Goal: Find contact information: Find contact information

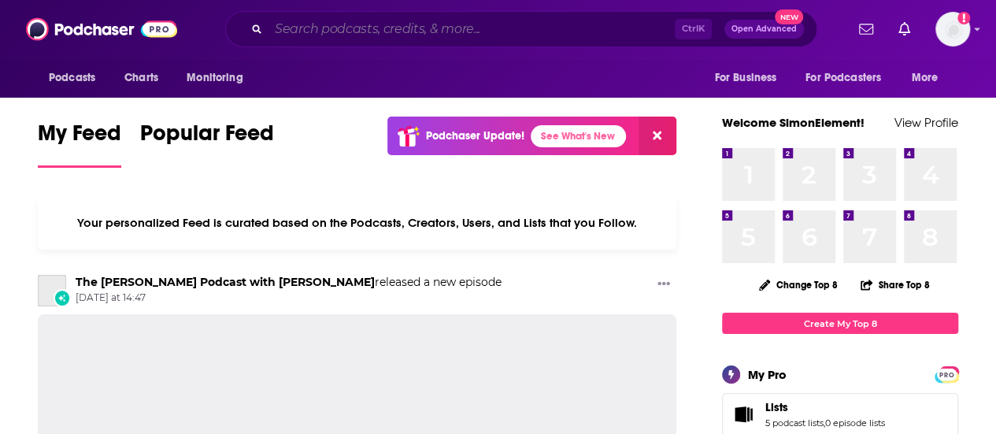
click at [382, 23] on input "Search podcasts, credits, & more..." at bounding box center [471, 29] width 406 height 25
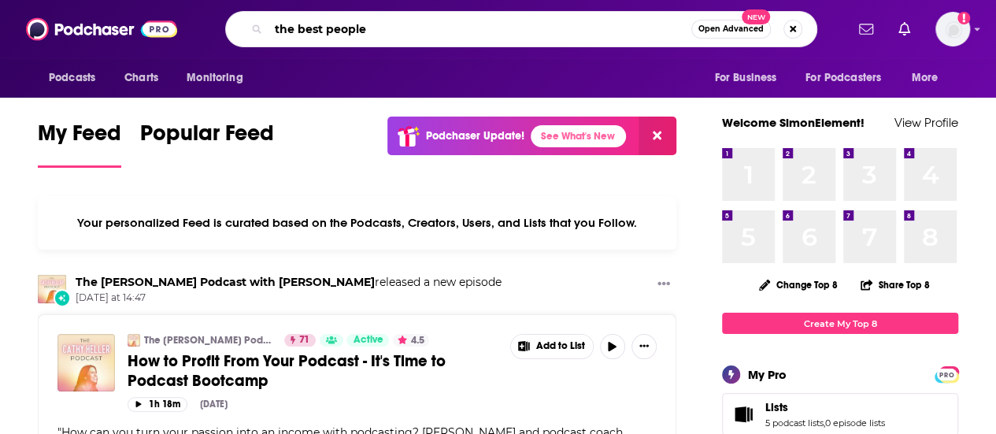
type input "the best people"
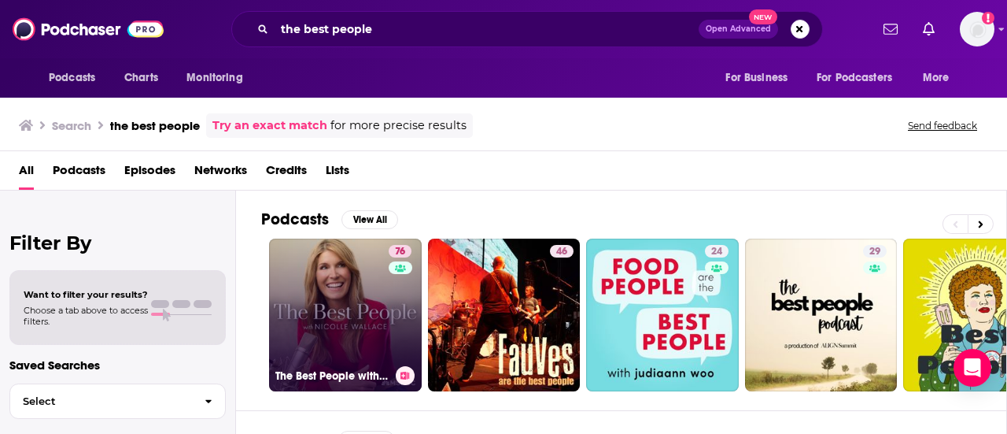
click at [327, 295] on link "76 The Best People with [PERSON_NAME]" at bounding box center [345, 314] width 153 height 153
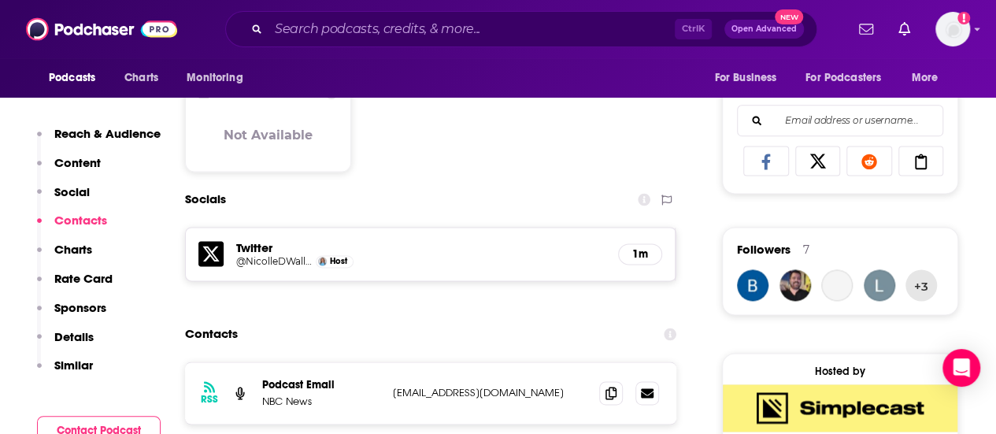
scroll to position [1128, 0]
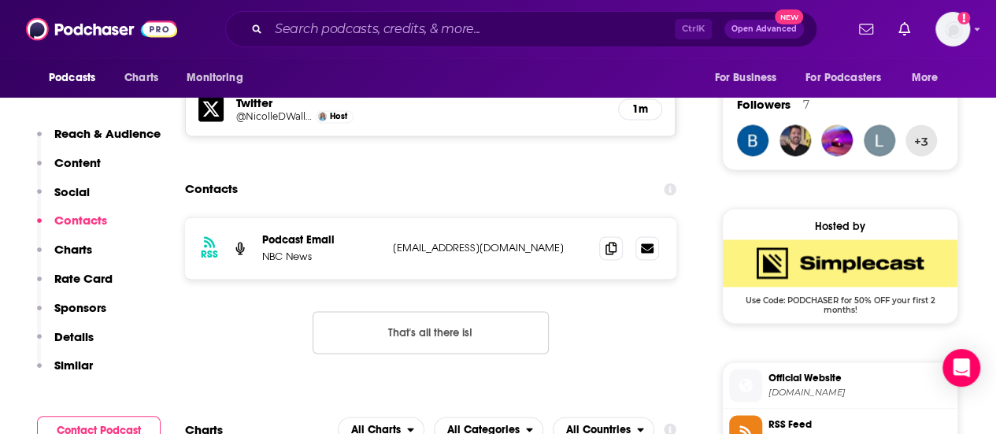
click at [441, 253] on p "[EMAIL_ADDRESS][DOMAIN_NAME]" at bounding box center [490, 247] width 194 height 13
copy div "[EMAIL_ADDRESS][DOMAIN_NAME] [DOMAIN_NAME][EMAIL_ADDRESS][DOMAIN_NAME]"
click at [448, 254] on p "[EMAIL_ADDRESS][DOMAIN_NAME]" at bounding box center [492, 247] width 198 height 13
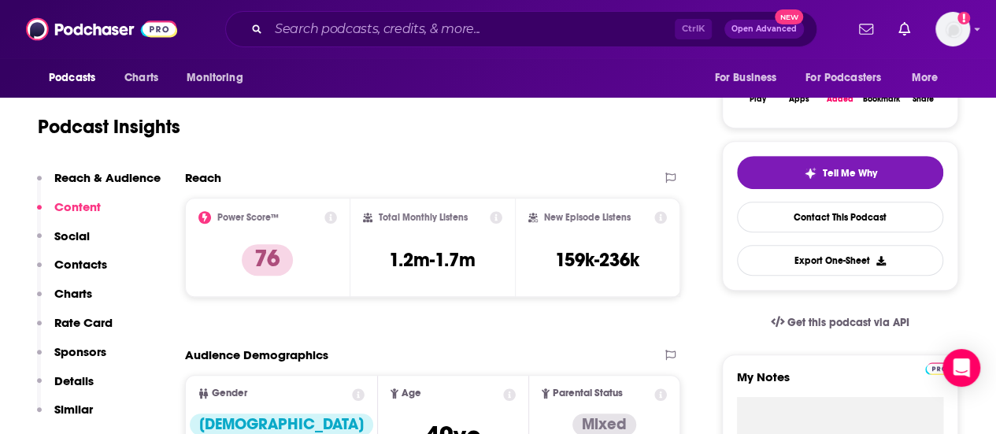
scroll to position [0, 0]
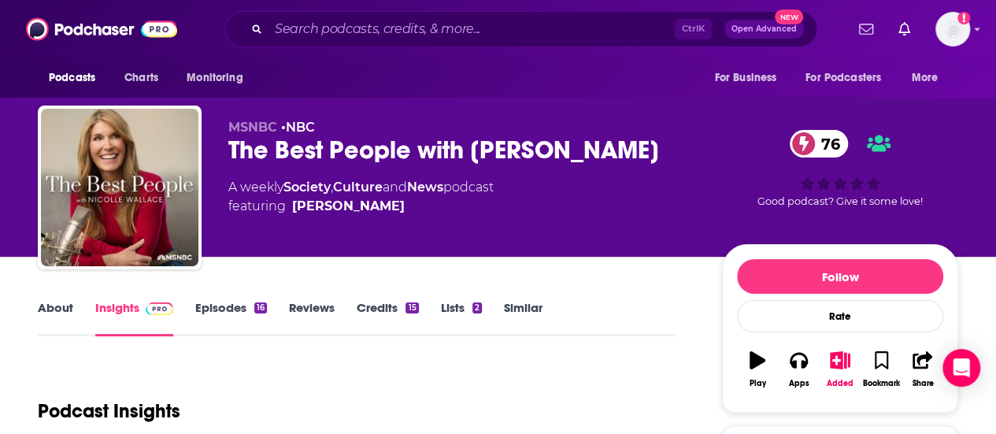
click at [282, 152] on div "The Best People with [PERSON_NAME] 76" at bounding box center [462, 150] width 468 height 31
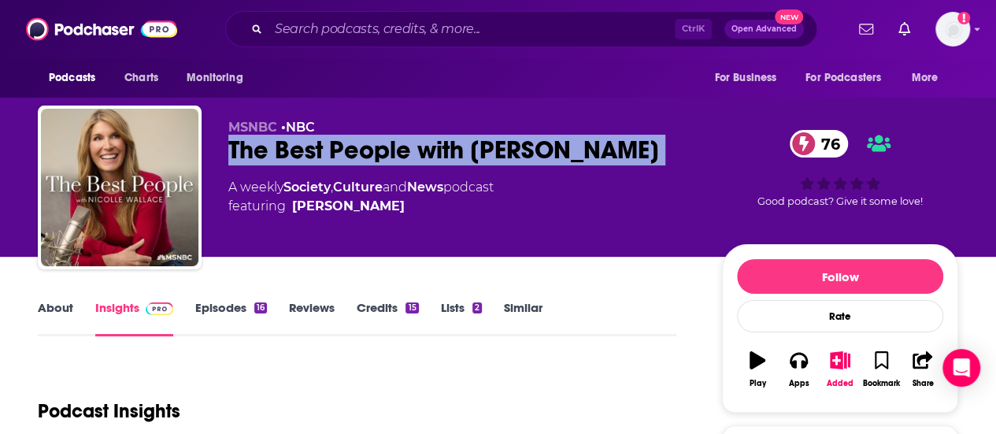
click at [282, 152] on div "The Best People with [PERSON_NAME] 76" at bounding box center [462, 150] width 468 height 31
copy div "The Best People with [PERSON_NAME] 76"
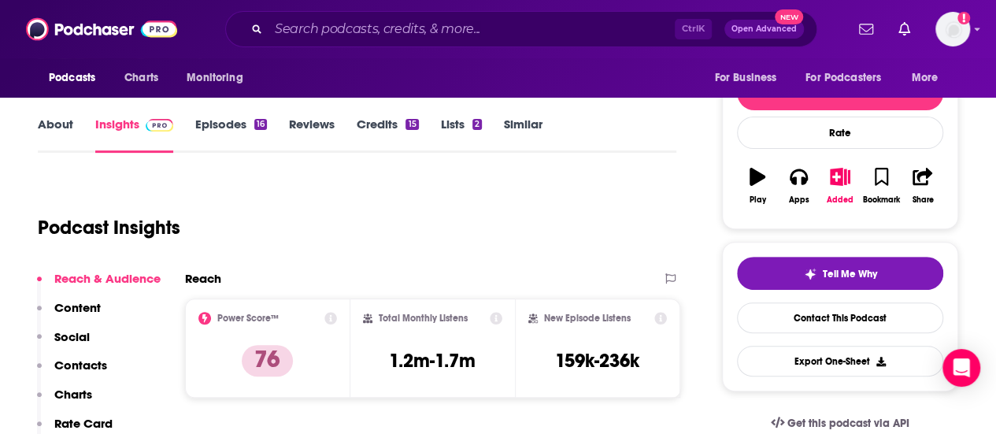
click at [422, 292] on div "Reach" at bounding box center [432, 285] width 495 height 28
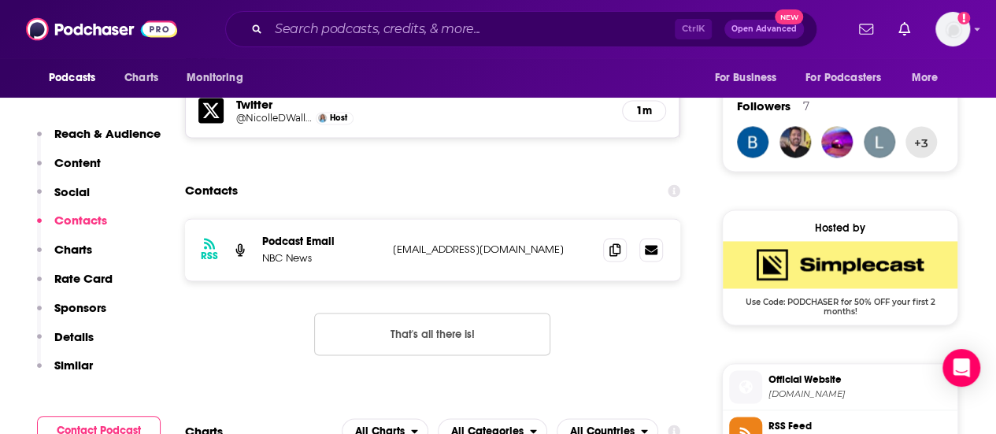
scroll to position [1176, 0]
